Goal: Task Accomplishment & Management: Use online tool/utility

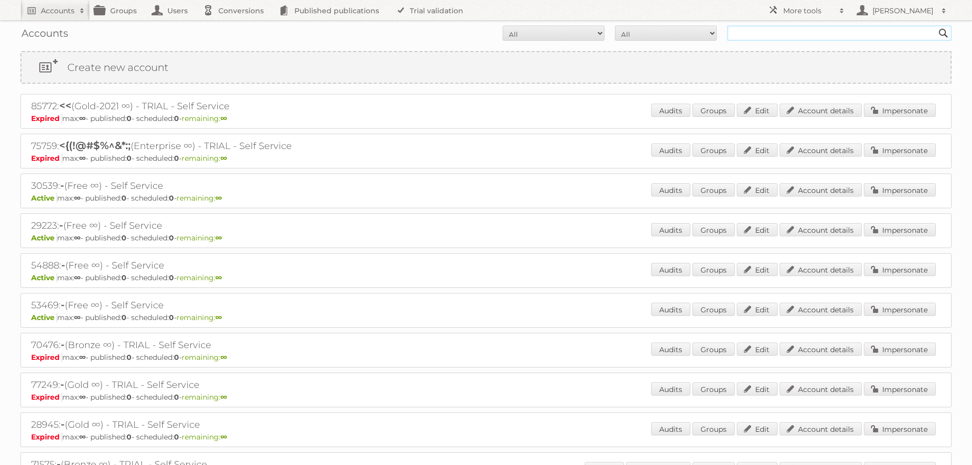
click at [748, 40] on input "text" at bounding box center [839, 32] width 224 height 15
type input "[PERSON_NAME][EMAIL_ADDRESS][DOMAIN_NAME]"
click at [935, 25] on input "Search" at bounding box center [942, 32] width 15 height 15
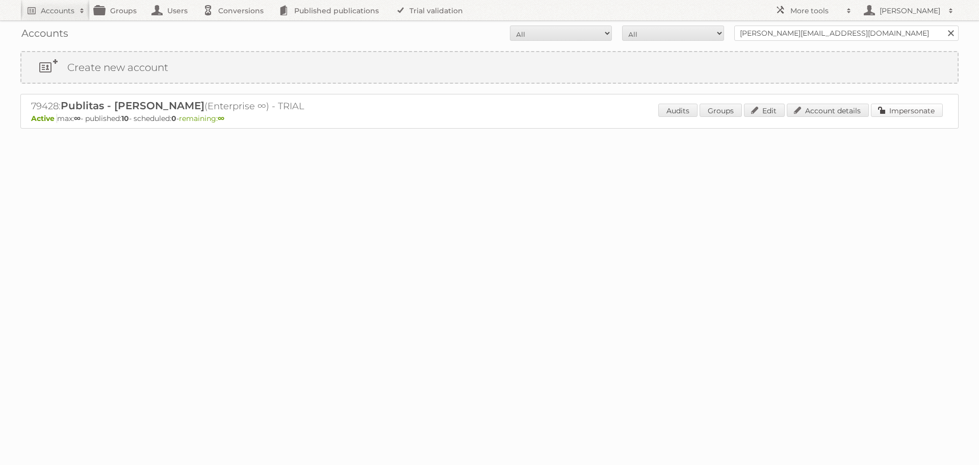
click at [898, 108] on link "Impersonate" at bounding box center [907, 110] width 72 height 13
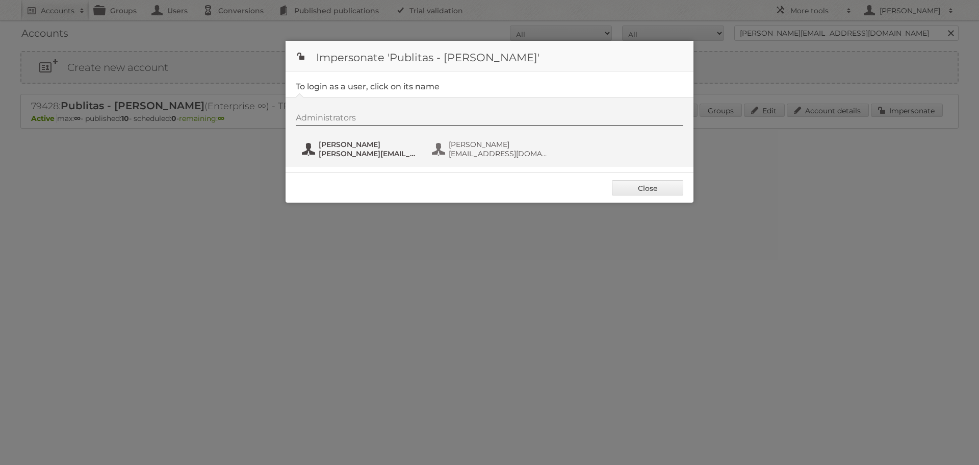
click at [369, 148] on span "[PERSON_NAME]" at bounding box center [368, 144] width 99 height 9
